Goal: Information Seeking & Learning: Learn about a topic

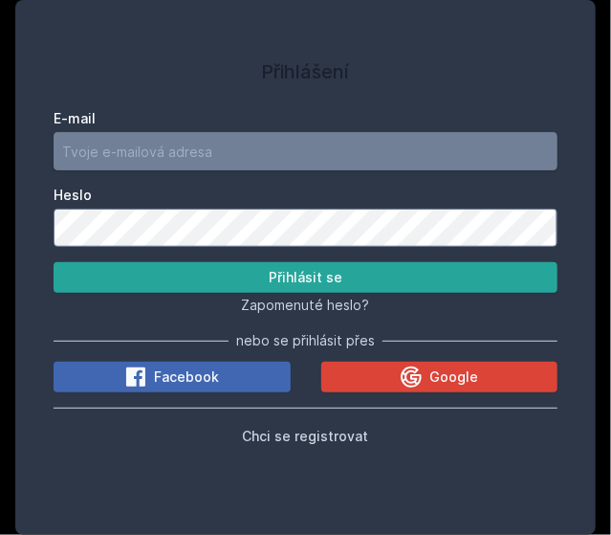
drag, startPoint x: 0, startPoint y: 0, endPoint x: 230, endPoint y: 145, distance: 272.5
click at [230, 145] on input "E-mail" at bounding box center [306, 151] width 504 height 38
click at [54, 262] on button "Přihlásit se" at bounding box center [306, 277] width 504 height 31
click at [110, 156] on input "[EMAIL_ADDRESS][DOMAIN_NAME]" at bounding box center [306, 151] width 504 height 38
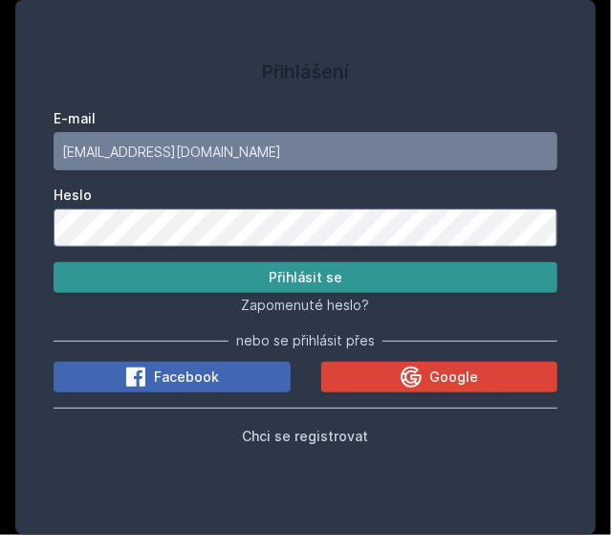
type input "[EMAIL_ADDRESS][DOMAIN_NAME]"
click at [337, 275] on button "Přihlásit se" at bounding box center [306, 277] width 504 height 31
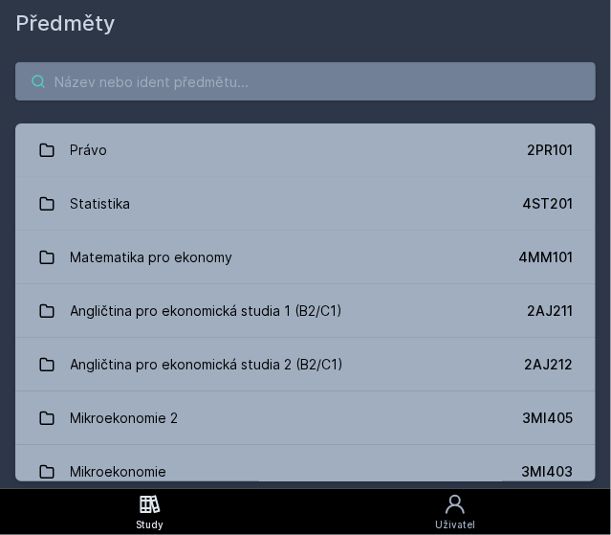
click at [245, 93] on input "search" at bounding box center [305, 81] width 580 height 38
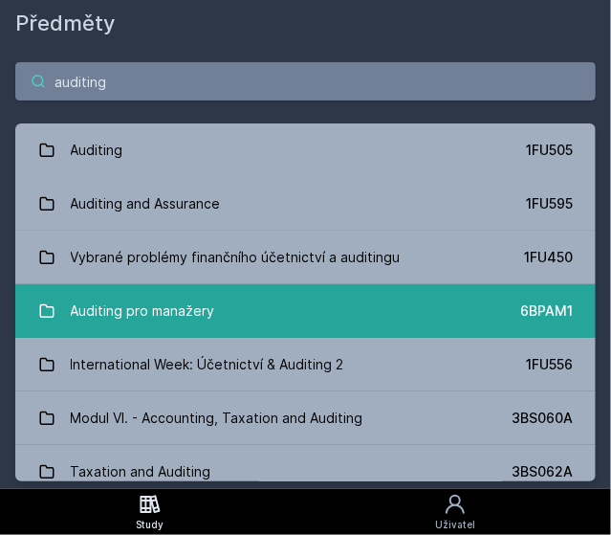
scroll to position [230, 0]
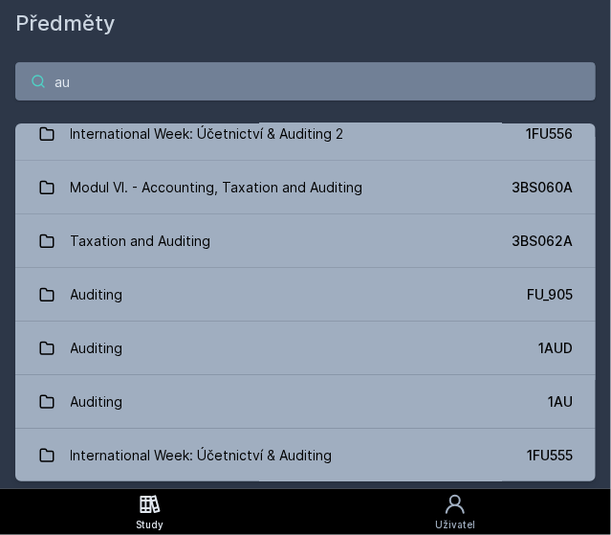
type input "a"
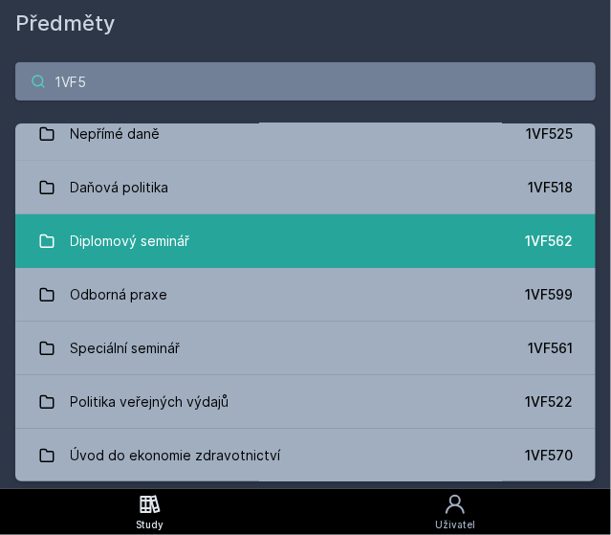
scroll to position [0, 0]
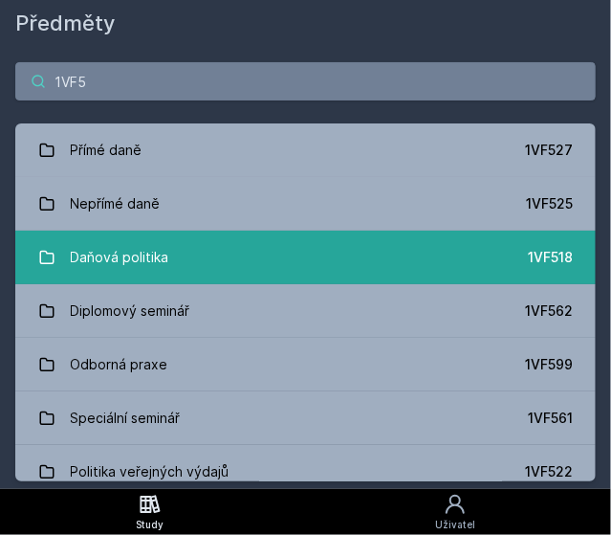
type input "1VF5"
click at [253, 253] on link "Daňová politika 1VF518" at bounding box center [305, 257] width 580 height 54
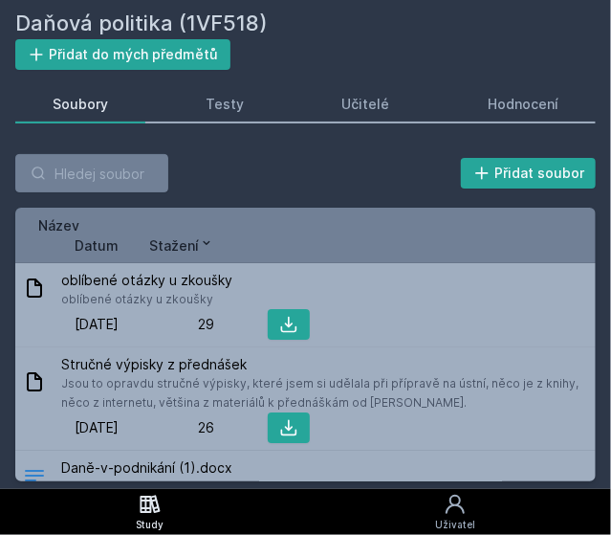
click at [111, 244] on span "Datum" at bounding box center [97, 245] width 44 height 20
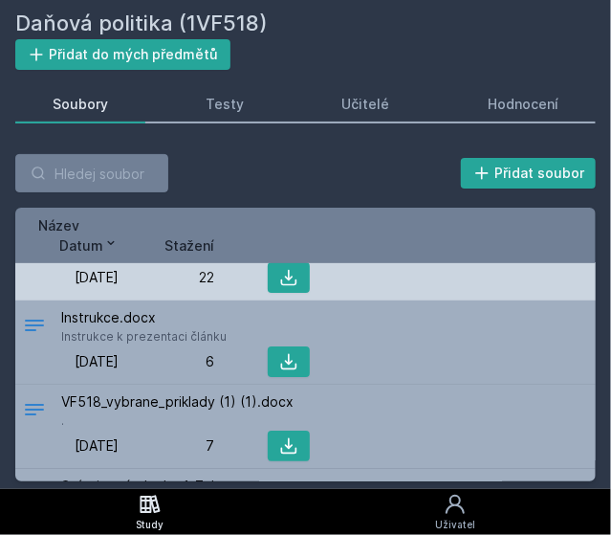
scroll to position [51, 0]
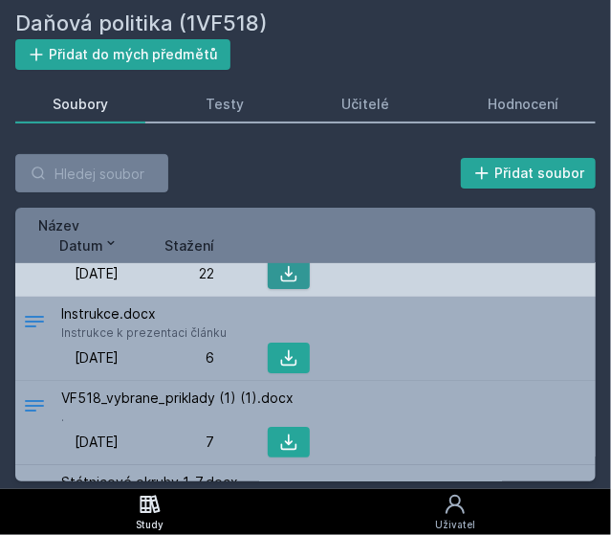
click at [282, 277] on icon at bounding box center [289, 274] width 16 height 16
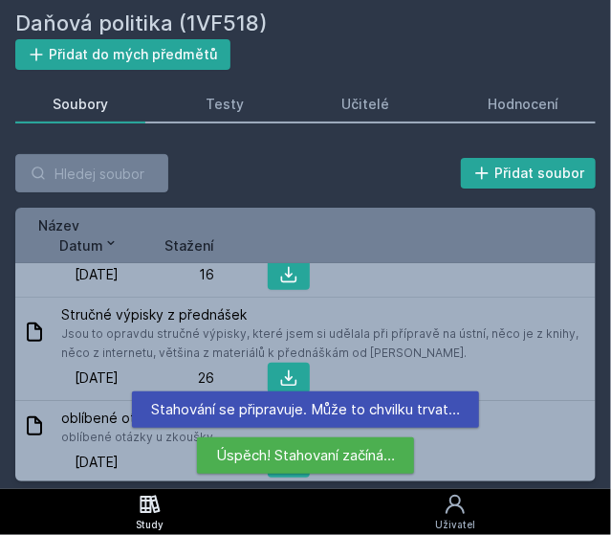
scroll to position [303, 0]
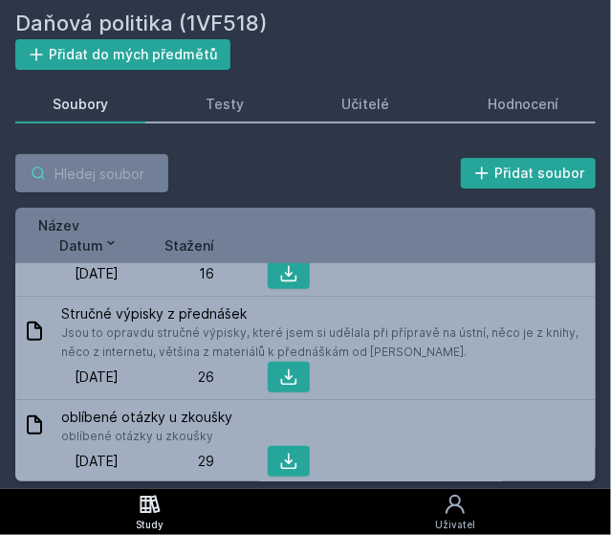
click at [96, 163] on input "search" at bounding box center [91, 173] width 153 height 38
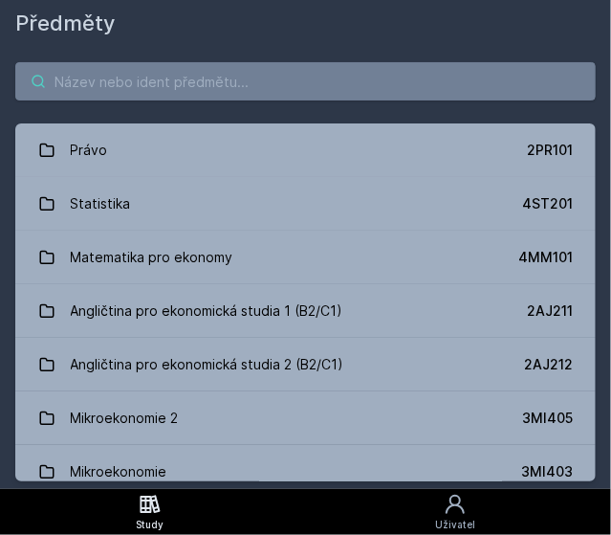
click at [169, 72] on input "search" at bounding box center [305, 81] width 580 height 38
type input "f"
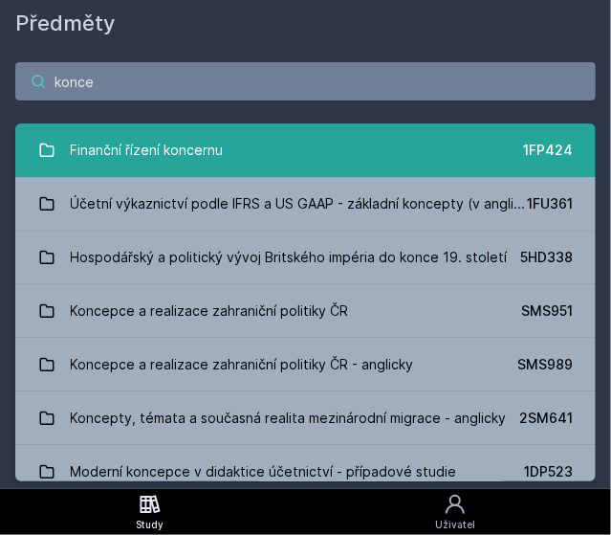
type input "konce"
click at [247, 153] on link "Finanční řízení koncernu 1FP424" at bounding box center [305, 150] width 580 height 54
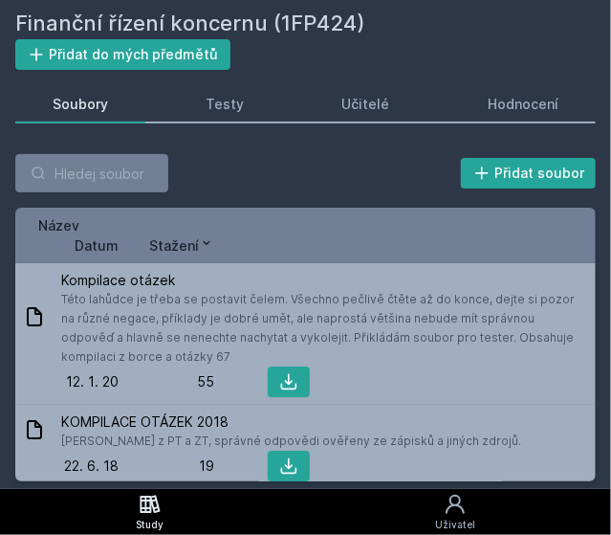
click at [103, 238] on span "Datum" at bounding box center [97, 245] width 44 height 20
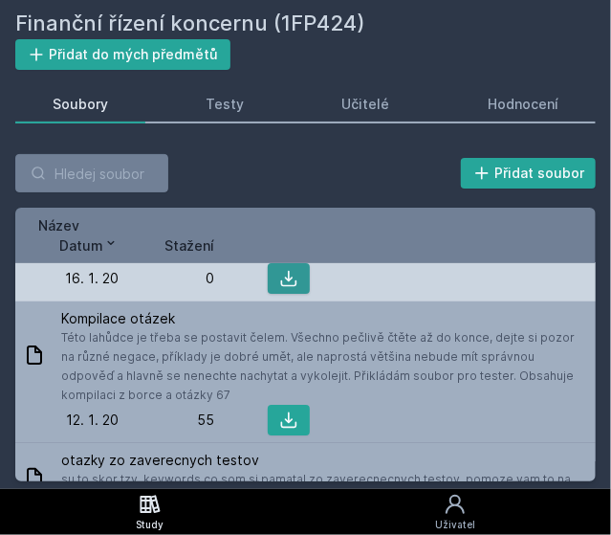
scroll to position [47, 0]
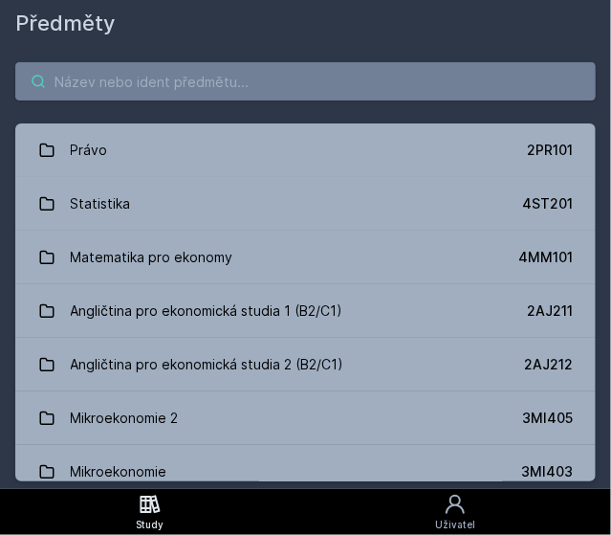
click at [98, 70] on input "search" at bounding box center [305, 81] width 580 height 38
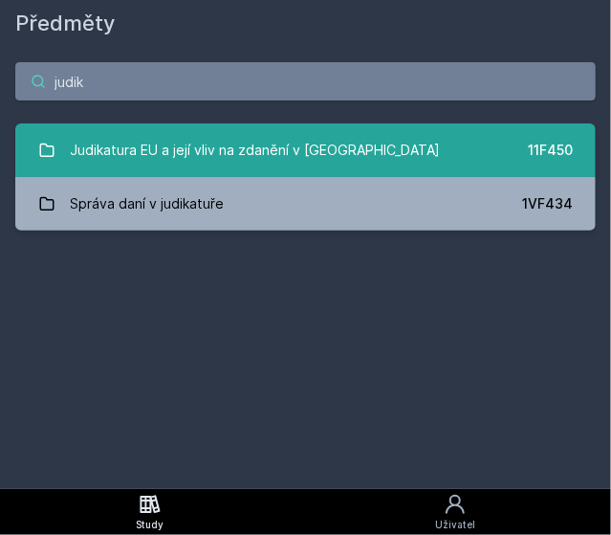
type input "judik"
click at [365, 137] on link "Judikatura EU a její vliv na zdanění v [GEOGRAPHIC_DATA] 11F450" at bounding box center [305, 150] width 580 height 54
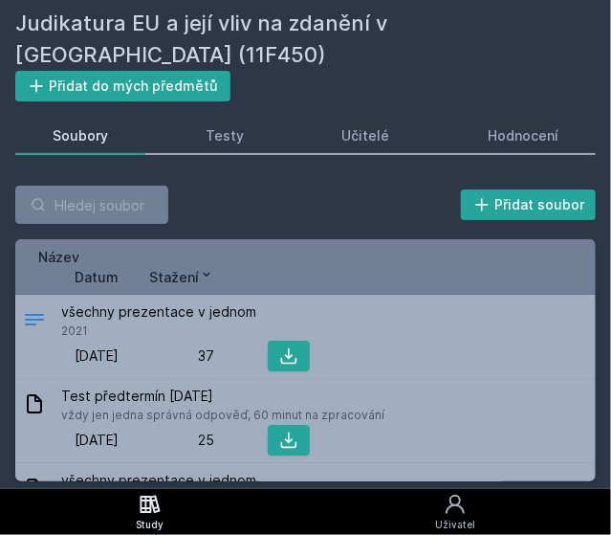
click at [89, 267] on span "Datum" at bounding box center [97, 277] width 44 height 20
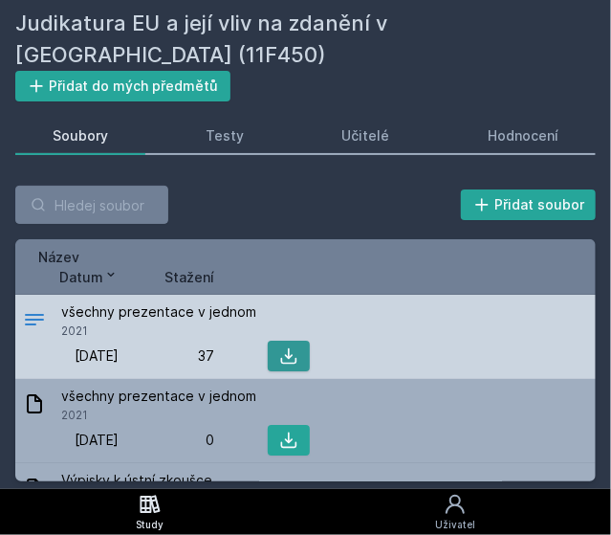
click at [289, 348] on icon at bounding box center [289, 356] width 16 height 16
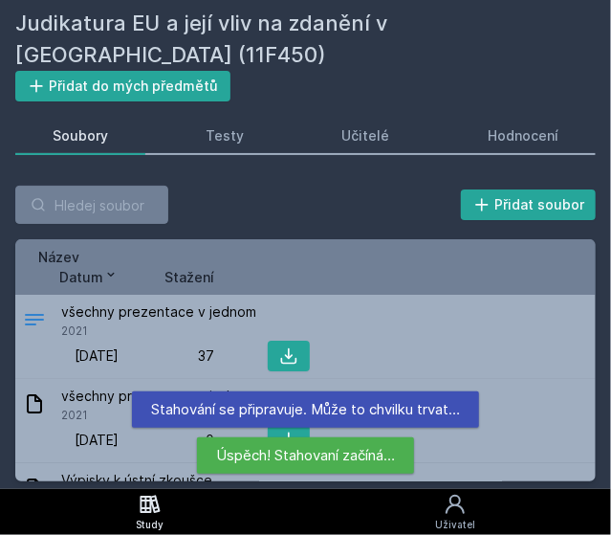
click at [74, 267] on span "Datum" at bounding box center [81, 277] width 44 height 20
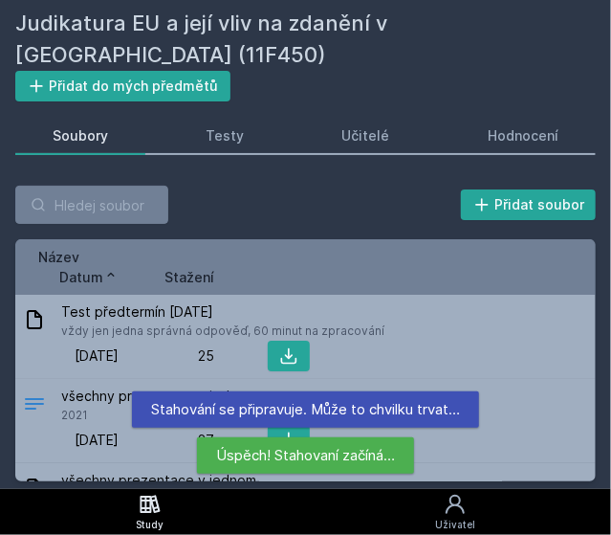
click at [74, 267] on span "Datum" at bounding box center [81, 277] width 44 height 20
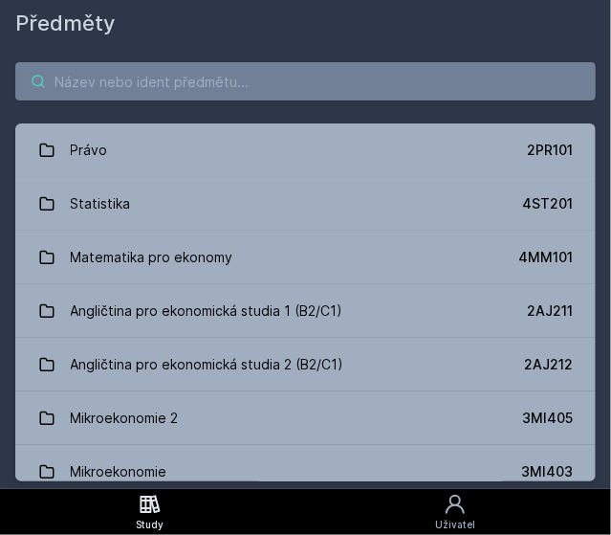
click at [96, 91] on input "search" at bounding box center [305, 81] width 580 height 38
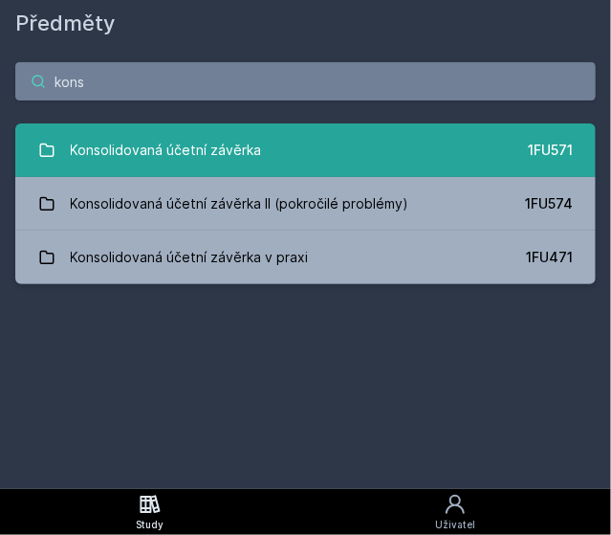
type input "kons"
click at [420, 160] on link "Konsolidovaná účetní závěrka 1FU571" at bounding box center [305, 150] width 580 height 54
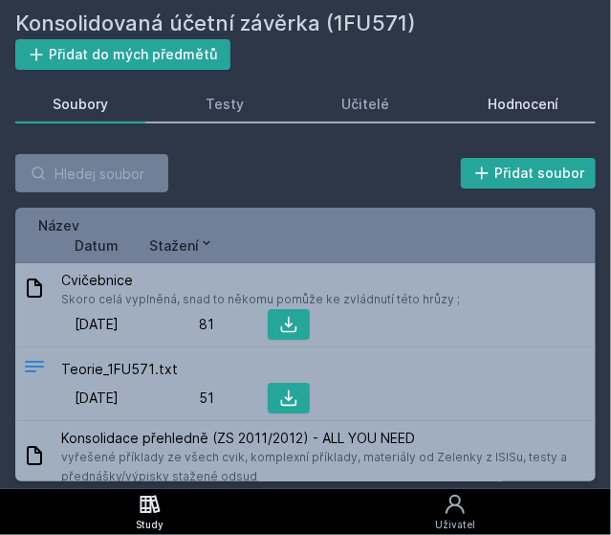
click at [548, 95] on div "Hodnocení" at bounding box center [523, 104] width 71 height 19
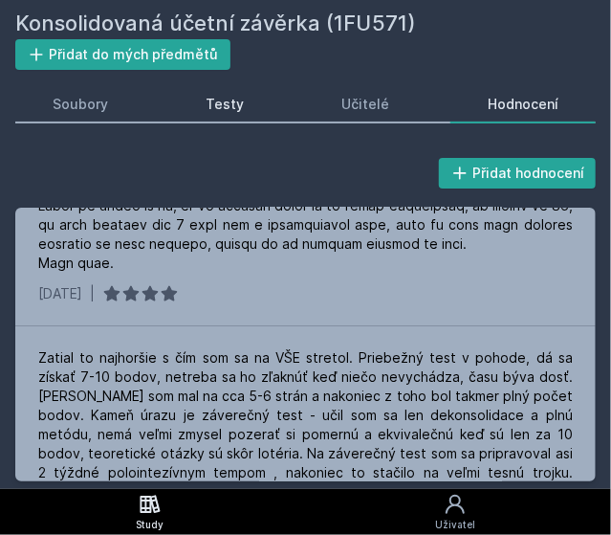
scroll to position [2633, 0]
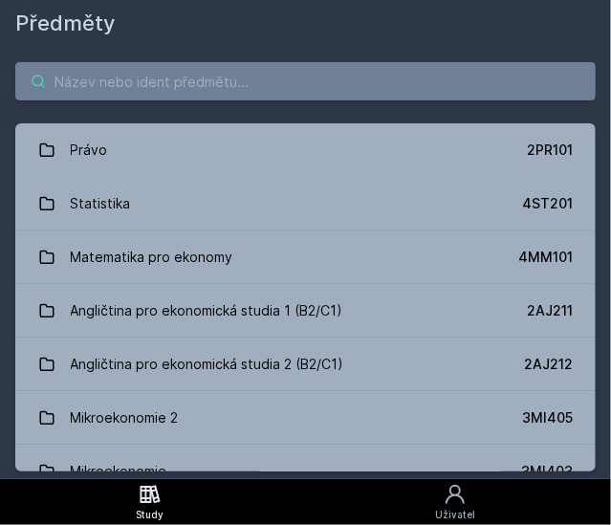
click at [129, 74] on input "search" at bounding box center [305, 81] width 580 height 38
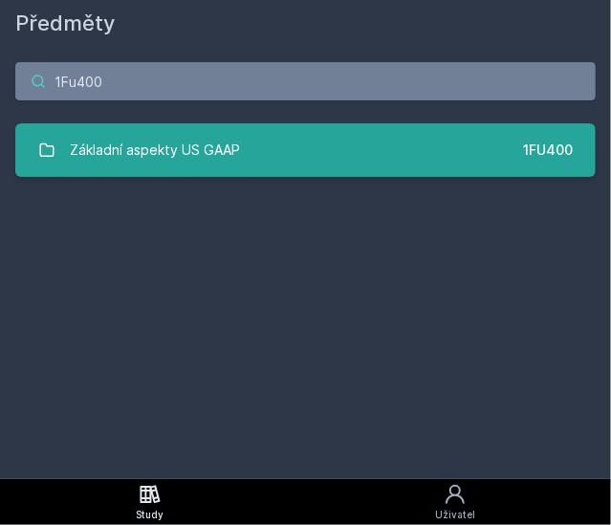
type input "1Fu400"
click at [252, 127] on link "Základní aspekty US GAAP 1FU400" at bounding box center [305, 150] width 580 height 54
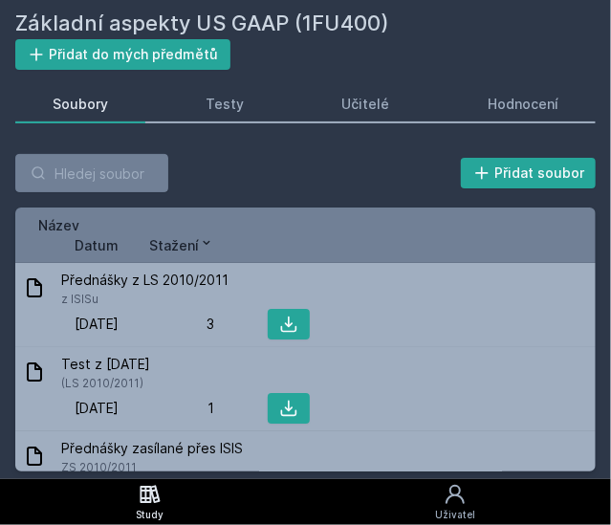
click at [90, 253] on span "Datum" at bounding box center [97, 245] width 44 height 20
click at [94, 238] on span "Datum" at bounding box center [81, 245] width 44 height 20
